Goal: Find specific page/section: Find specific page/section

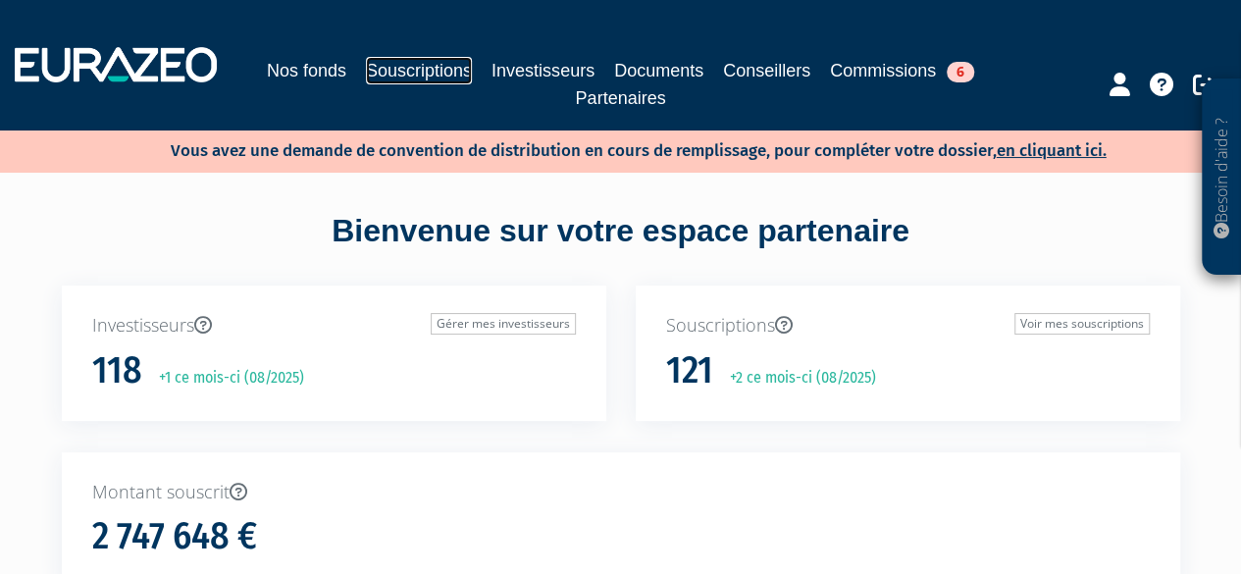
click at [400, 76] on link "Souscriptions" at bounding box center [419, 70] width 106 height 27
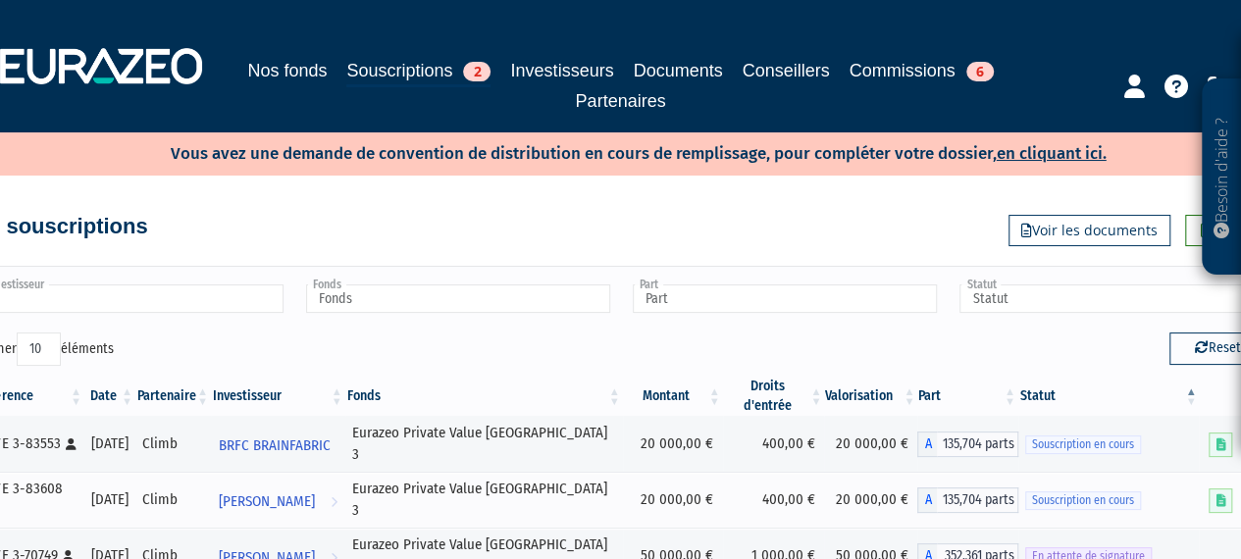
click at [138, 286] on input "text" at bounding box center [131, 299] width 304 height 28
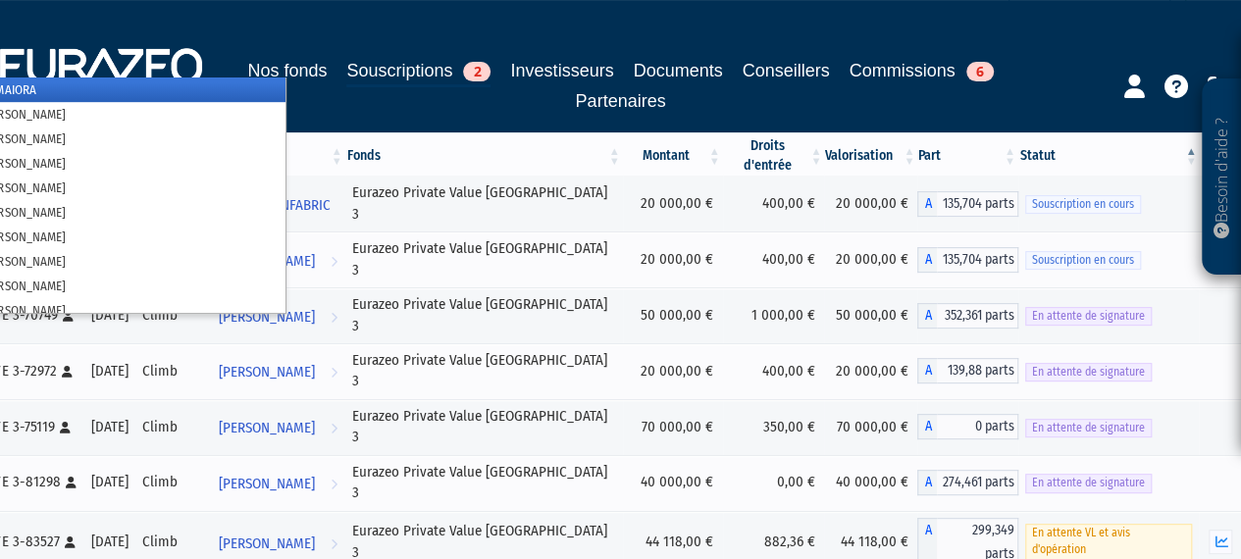
scroll to position [294, 0]
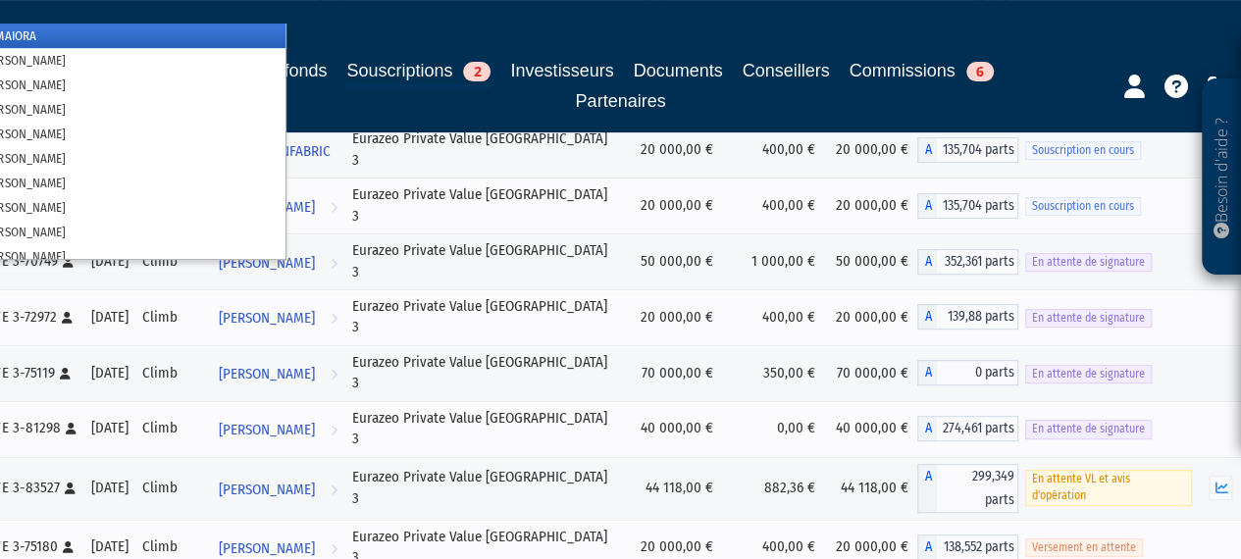
type input "Investisseur"
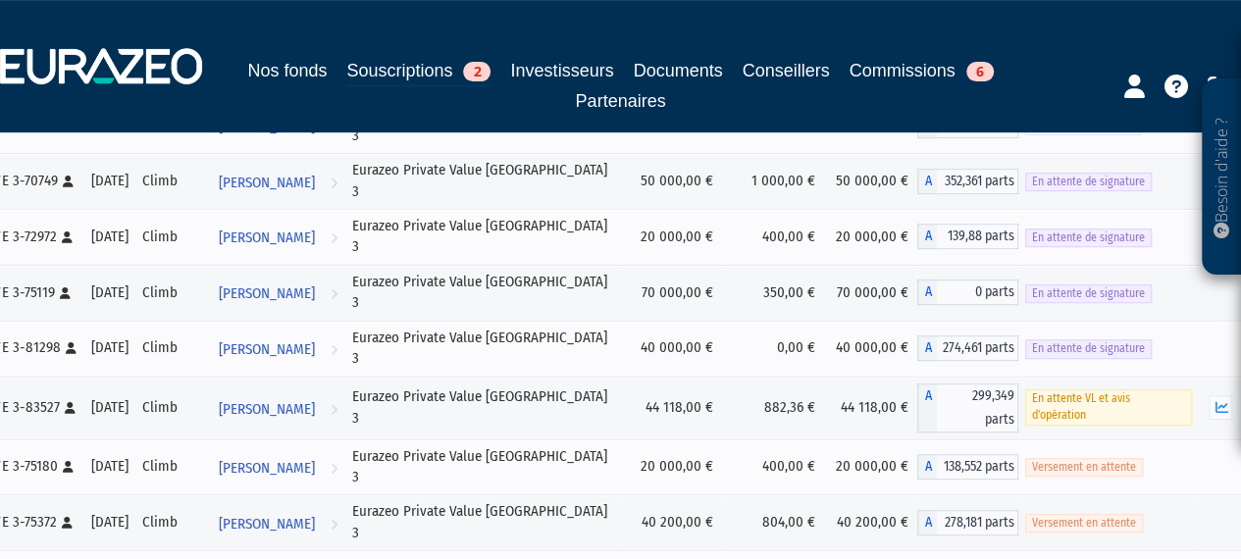
scroll to position [392, 0]
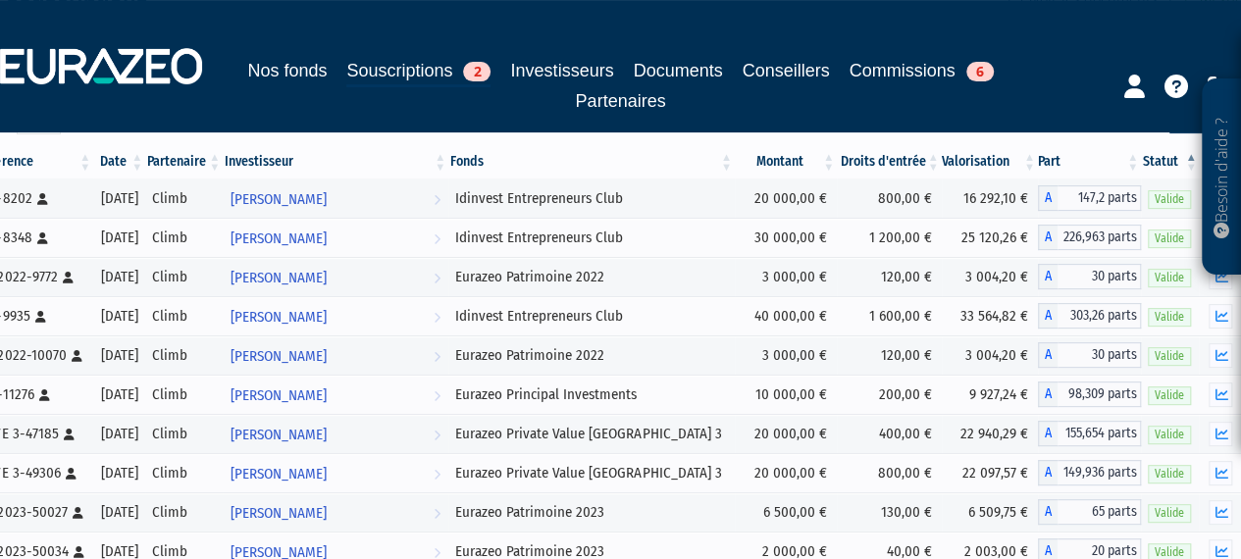
scroll to position [0, 0]
